Goal: Task Accomplishment & Management: Manage account settings

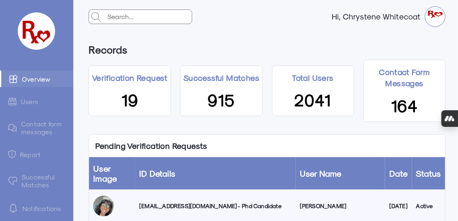
drag, startPoint x: 0, startPoint y: 0, endPoint x: 215, endPoint y: 34, distance: 217.2
click at [211, 29] on div "Hi, Chrystene Whitecoat" at bounding box center [267, 16] width 370 height 33
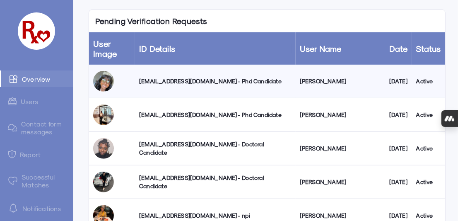
scroll to position [138, 0]
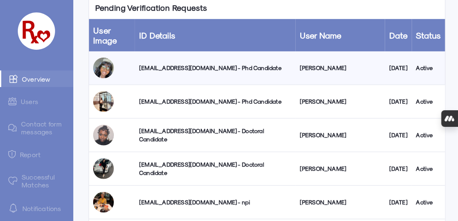
click at [190, 67] on div "[EMAIL_ADDRESS][DOMAIN_NAME] - Phd Candidate" at bounding box center [215, 68] width 152 height 8
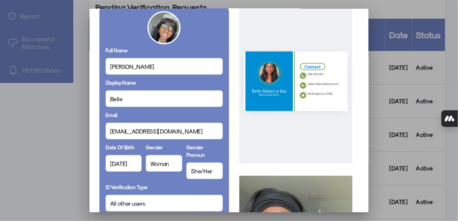
scroll to position [0, 0]
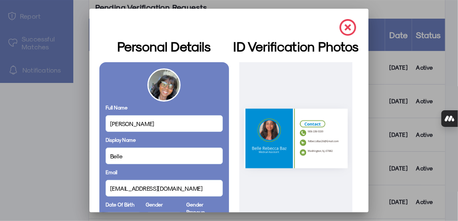
click at [343, 26] on img at bounding box center [348, 27] width 17 height 17
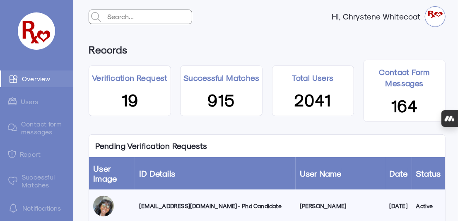
scroll to position [138, 0]
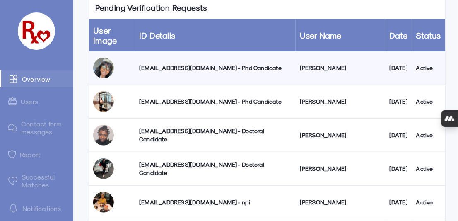
click at [175, 105] on td "[EMAIL_ADDRESS][DOMAIN_NAME] - Phd Candidate" at bounding box center [215, 102] width 161 height 34
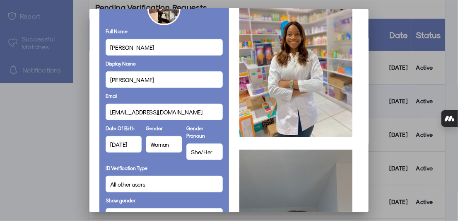
scroll to position [0, 0]
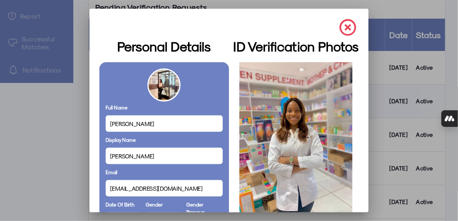
click at [345, 29] on img at bounding box center [348, 27] width 17 height 17
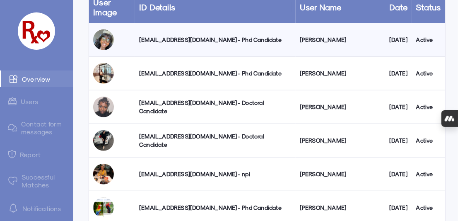
scroll to position [184, 0]
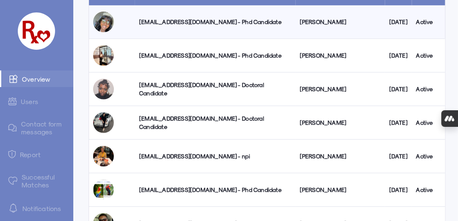
click at [159, 120] on div "[EMAIL_ADDRESS][DOMAIN_NAME] - Doctoral Candidate" at bounding box center [215, 122] width 152 height 17
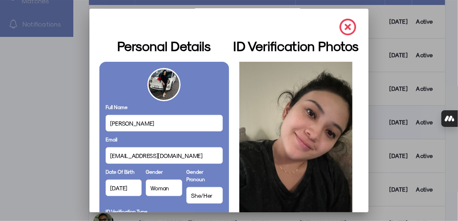
scroll to position [0, 0]
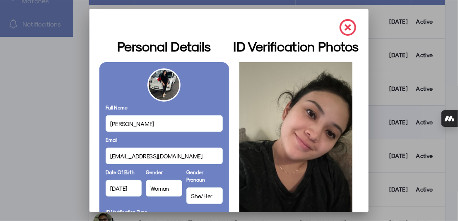
click at [343, 23] on img at bounding box center [348, 27] width 17 height 17
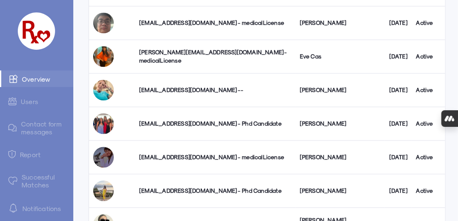
scroll to position [632, 0]
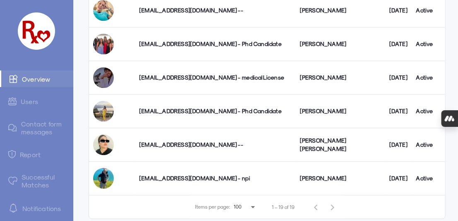
click at [39, 126] on link "Contact form messages" at bounding box center [36, 128] width 73 height 24
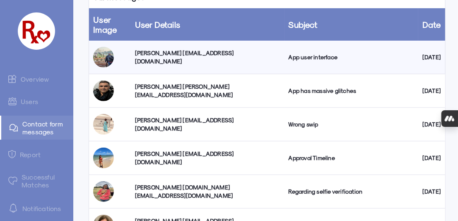
scroll to position [92, 0]
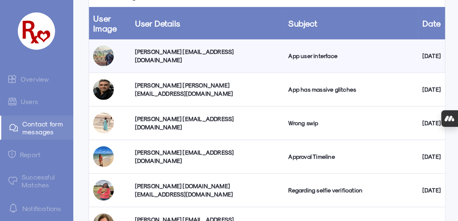
click at [156, 55] on div "[PERSON_NAME] [EMAIL_ADDRESS][DOMAIN_NAME]" at bounding box center [207, 56] width 145 height 17
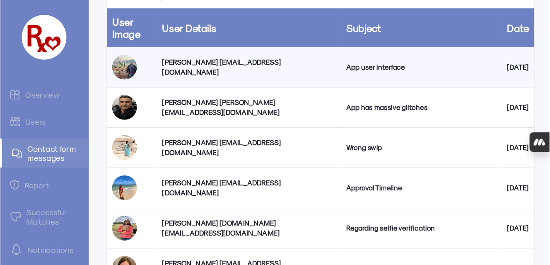
scroll to position [0, 0]
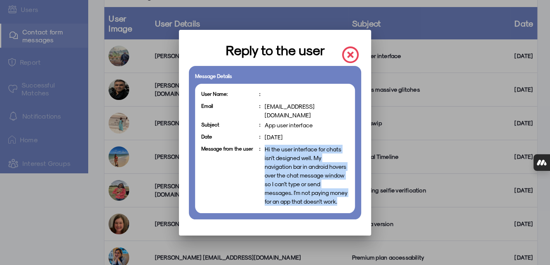
drag, startPoint x: 396, startPoint y: 0, endPoint x: 305, endPoint y: 215, distance: 232.8
click at [305, 180] on div "Message Details User Name: : Email : [EMAIL_ADDRESS][DOMAIN_NAME] Subject : App…" at bounding box center [275, 142] width 173 height 153
copy span "Hi the user interface for chats isn't designed well. My navigation bar in andro…"
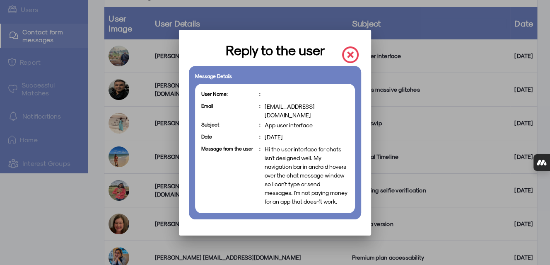
click at [352, 111] on div "User Name: : Email : [EMAIL_ADDRESS][DOMAIN_NAME] Subject : App user interface …" at bounding box center [275, 148] width 160 height 129
click at [352, 58] on img at bounding box center [350, 54] width 17 height 17
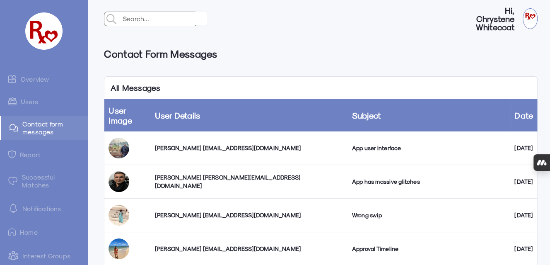
click at [159, 144] on div "[PERSON_NAME] [EMAIL_ADDRESS][DOMAIN_NAME]" at bounding box center [249, 148] width 189 height 8
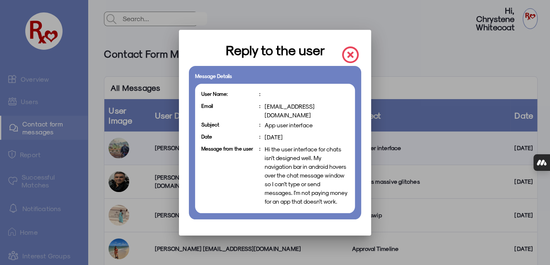
click at [355, 55] on img at bounding box center [350, 54] width 17 height 17
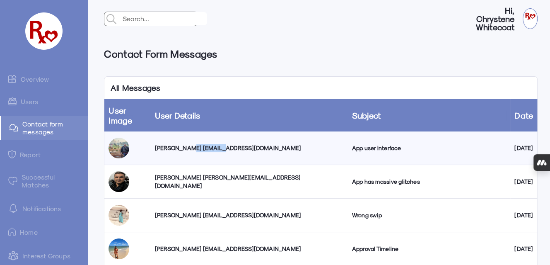
drag, startPoint x: 184, startPoint y: 142, endPoint x: 212, endPoint y: 145, distance: 28.3
click at [212, 145] on div "[PERSON_NAME] [EMAIL_ADDRESS][DOMAIN_NAME]" at bounding box center [249, 148] width 189 height 8
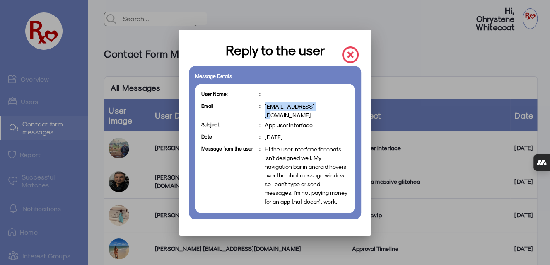
drag, startPoint x: 315, startPoint y: 109, endPoint x: 262, endPoint y: 111, distance: 52.6
click at [262, 111] on p "Email : [EMAIL_ADDRESS][DOMAIN_NAME]" at bounding box center [275, 110] width 148 height 17
copy span "[EMAIL_ADDRESS][DOMAIN_NAME]"
click at [354, 58] on img at bounding box center [350, 54] width 17 height 17
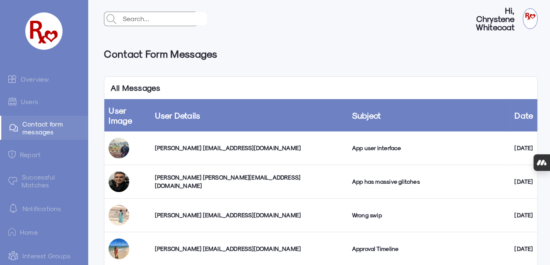
click at [33, 97] on link "Users" at bounding box center [44, 101] width 88 height 16
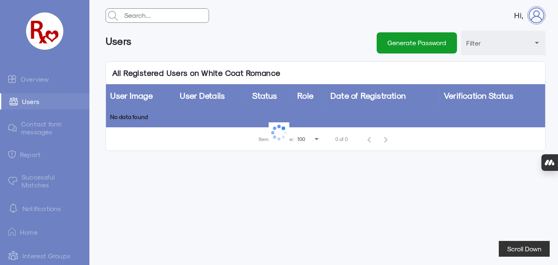
click at [39, 76] on link "Overview" at bounding box center [44, 78] width 89 height 17
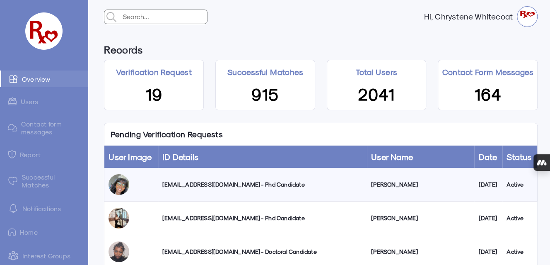
click at [41, 178] on link "Successful Matches" at bounding box center [44, 181] width 88 height 24
